Goal: Information Seeking & Learning: Learn about a topic

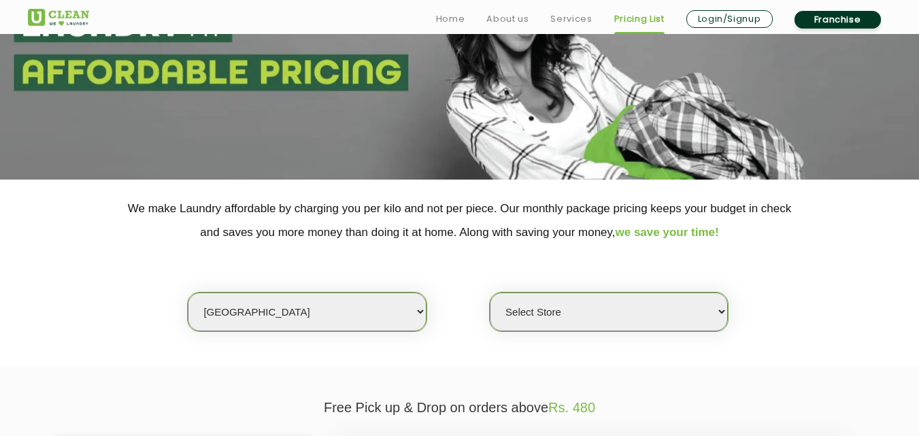
scroll to position [136, 0]
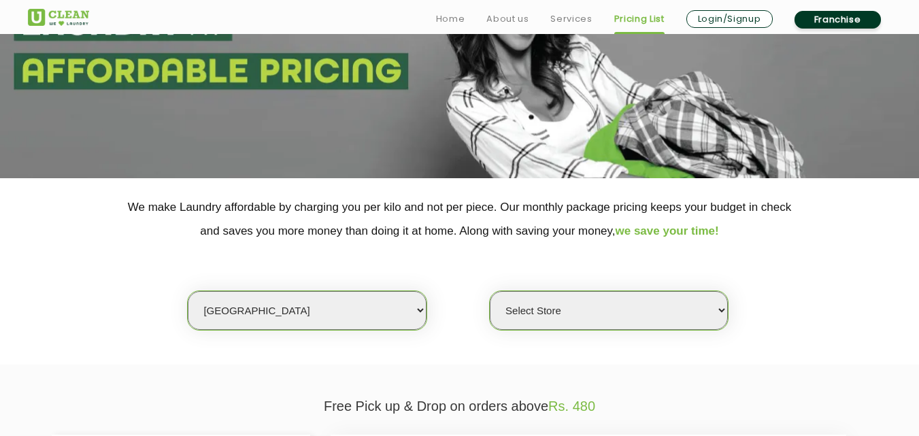
click at [258, 307] on select "Select city [GEOGRAPHIC_DATA] [GEOGRAPHIC_DATA] [GEOGRAPHIC_DATA] [GEOGRAPHIC_D…" at bounding box center [307, 310] width 238 height 39
select select "8"
click at [188, 291] on select "Select city [GEOGRAPHIC_DATA] [GEOGRAPHIC_DATA] [GEOGRAPHIC_DATA] [GEOGRAPHIC_D…" at bounding box center [307, 310] width 238 height 39
select select "0"
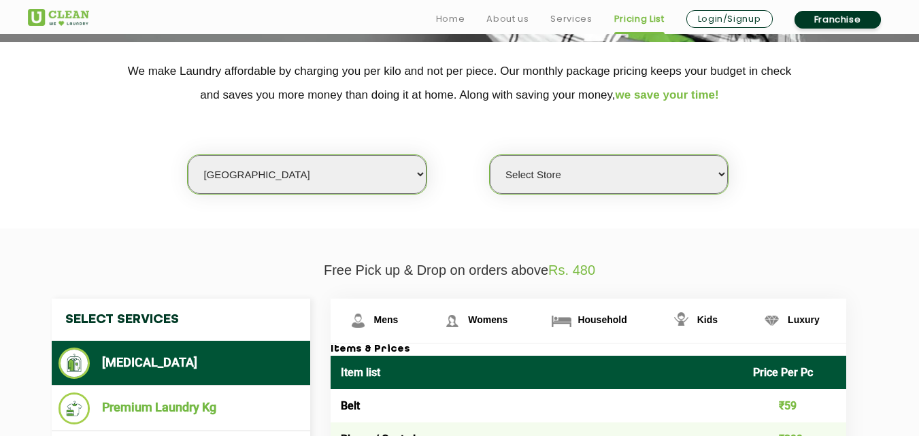
scroll to position [408, 0]
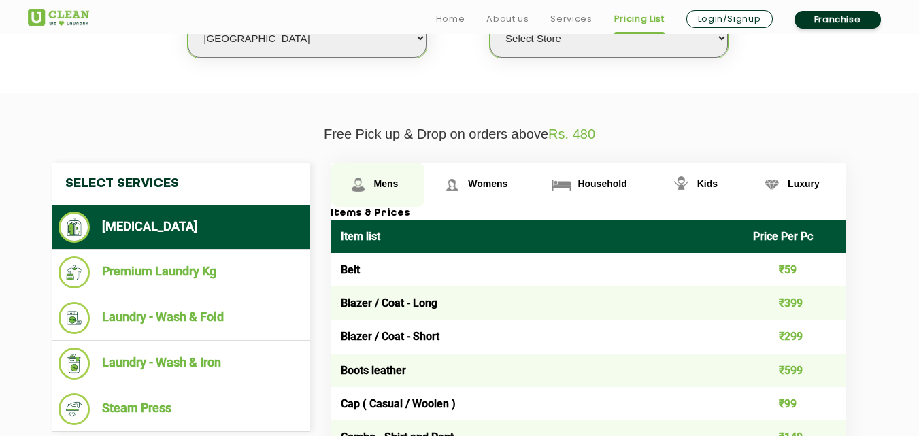
click at [390, 180] on span "Mens" at bounding box center [386, 183] width 24 height 11
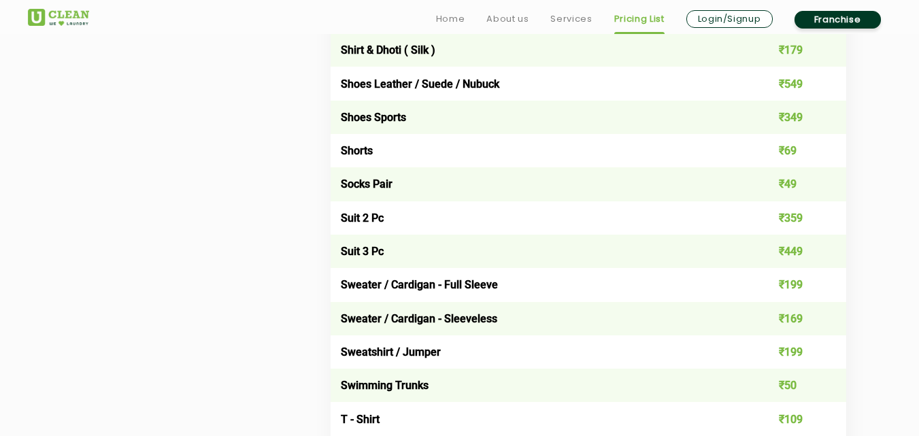
click at [395, 246] on td "Suit 3 Pc" at bounding box center [536, 251] width 413 height 33
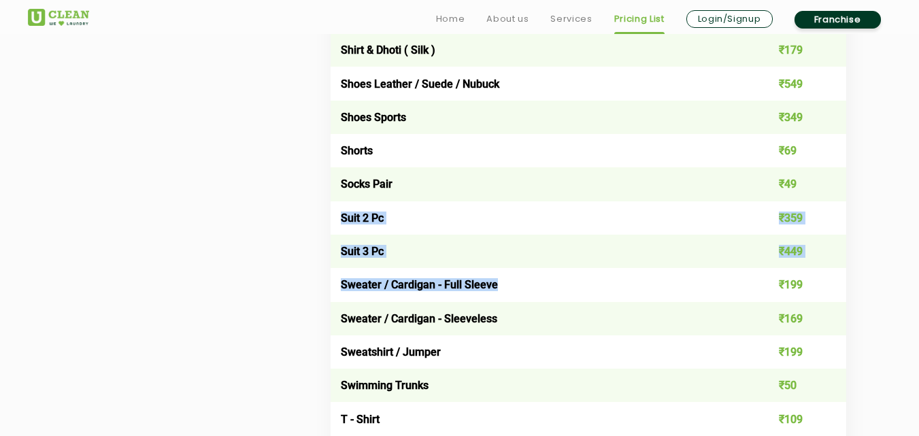
drag, startPoint x: 337, startPoint y: 210, endPoint x: 684, endPoint y: 269, distance: 351.8
click at [331, 215] on td "Suit 2 Pc" at bounding box center [536, 217] width 413 height 33
click at [337, 208] on td "Suit 2 Pc" at bounding box center [536, 217] width 413 height 33
drag, startPoint x: 337, startPoint y: 209, endPoint x: 811, endPoint y: 260, distance: 477.3
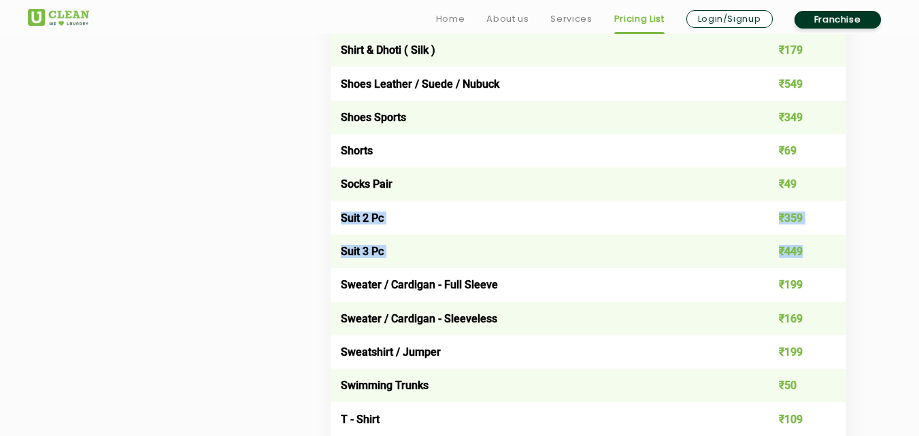
copy tbody "Suit 2 Pc ₹359 Suit 3 Pc ₹449"
